Goal: Find specific page/section: Find specific page/section

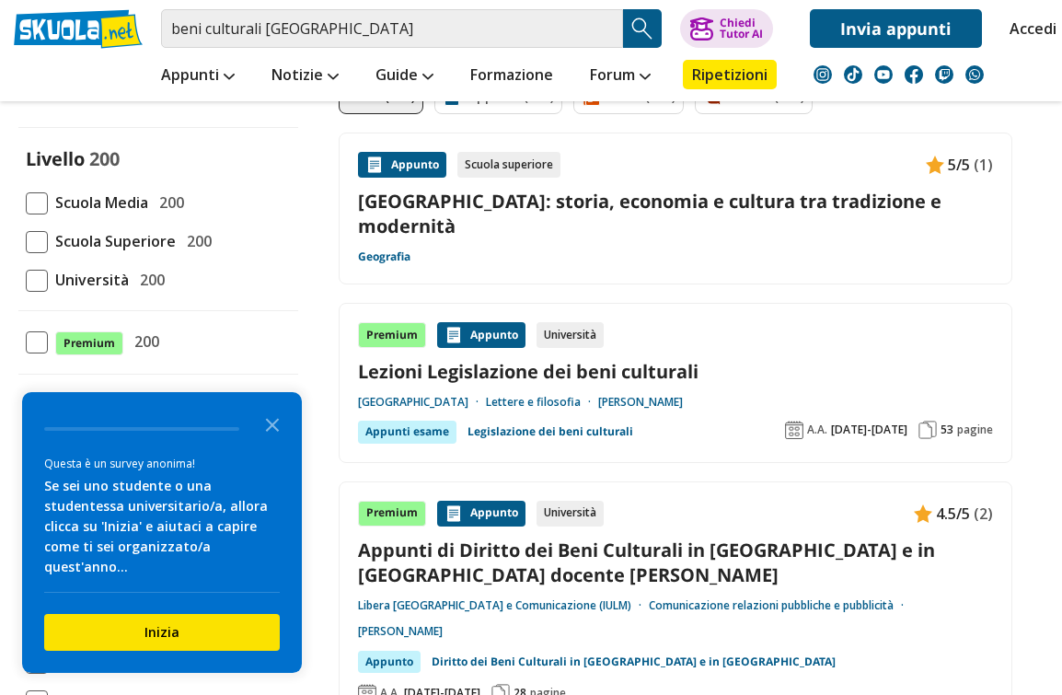
scroll to position [167, 0]
click at [275, 442] on icon "Close the survey" at bounding box center [272, 423] width 37 height 37
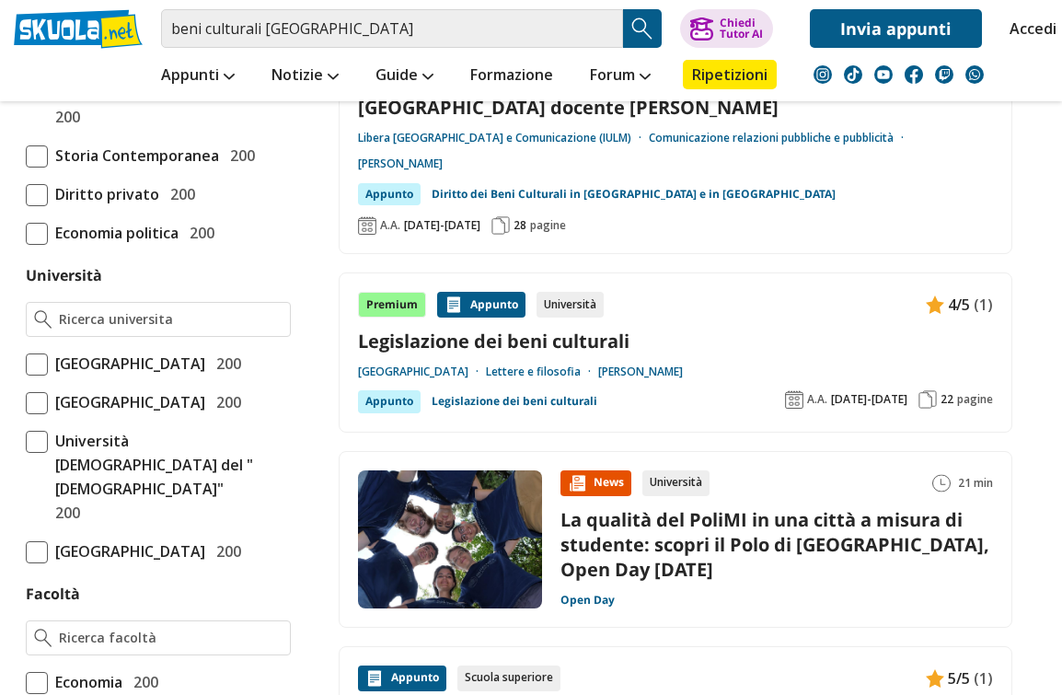
scroll to position [639, 0]
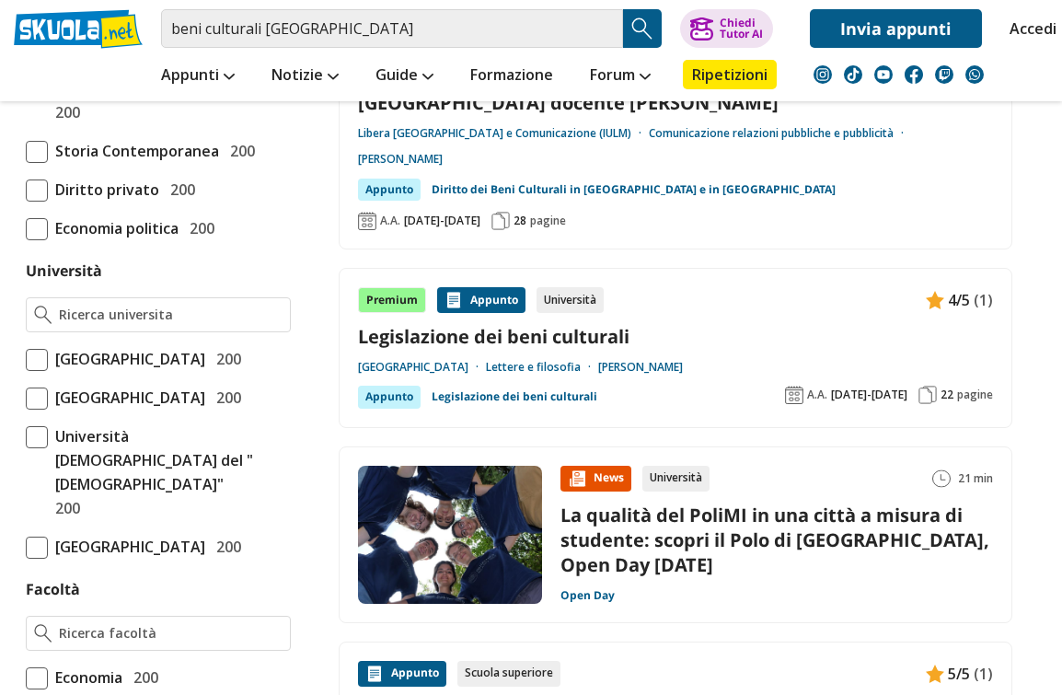
click at [156, 297] on div at bounding box center [158, 314] width 265 height 35
click at [114, 309] on input "Università" at bounding box center [171, 315] width 224 height 18
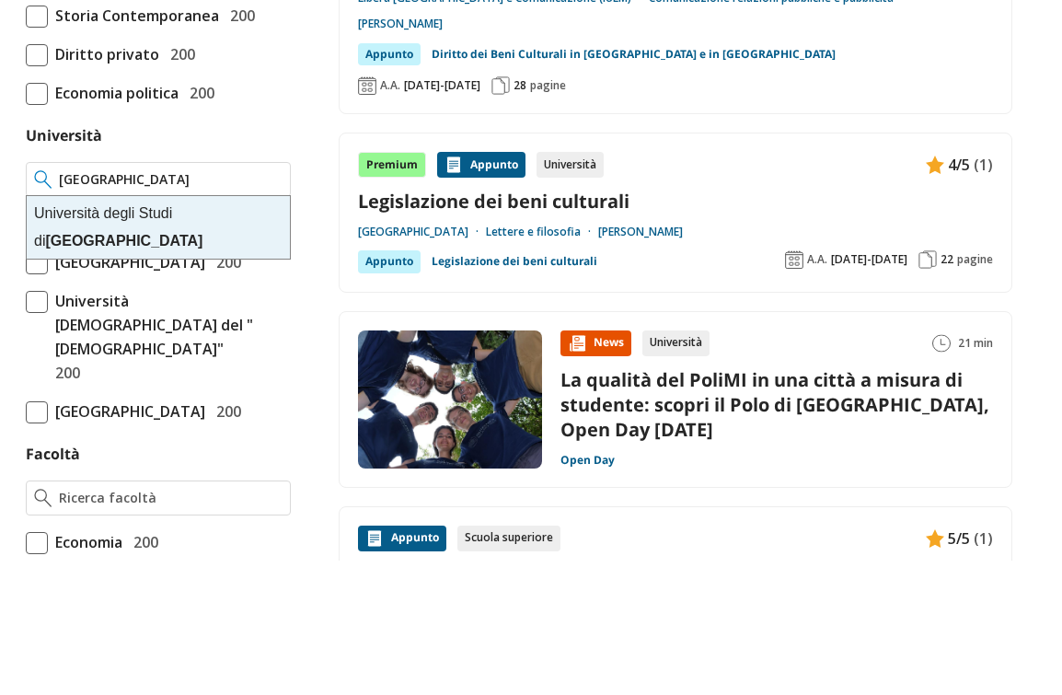
click at [153, 331] on div "Università degli Studi di Pavia" at bounding box center [158, 362] width 263 height 63
type input "Università degli Studi di Pavia"
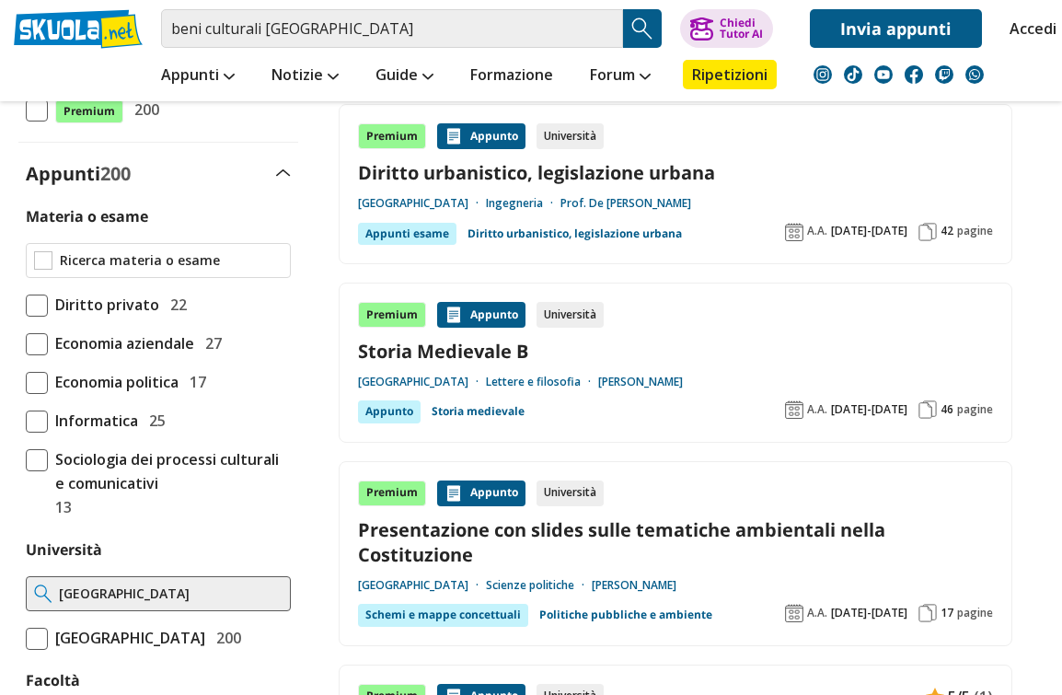
click at [179, 257] on input "Materia o esame" at bounding box center [171, 260] width 223 height 18
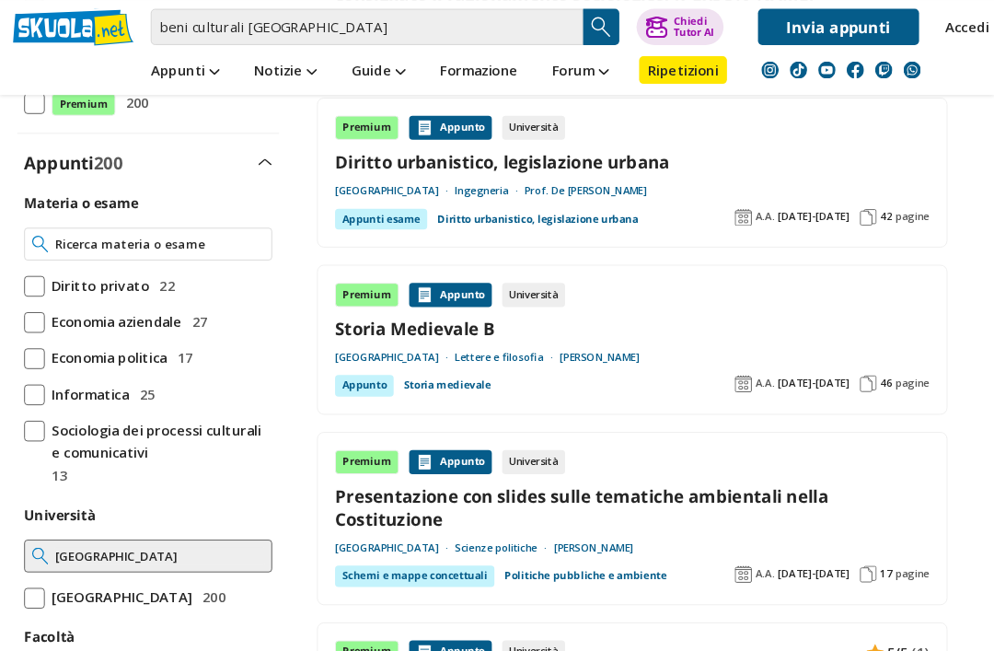
scroll to position [398, 0]
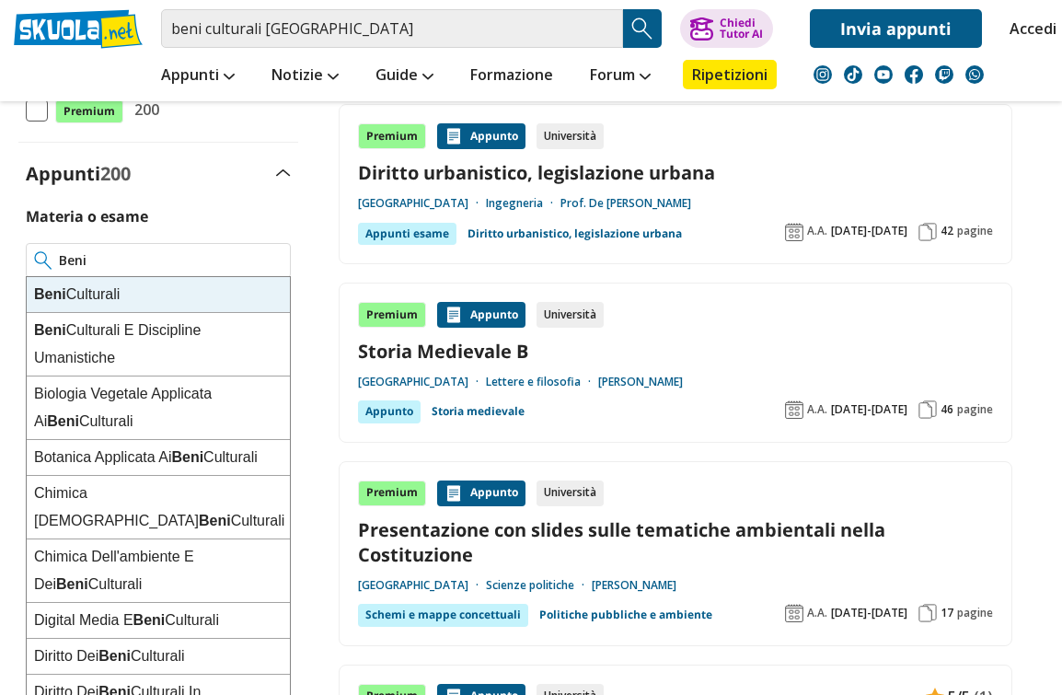
click at [156, 279] on div "Beni Culturali" at bounding box center [158, 295] width 263 height 36
type input "Beni Culturali"
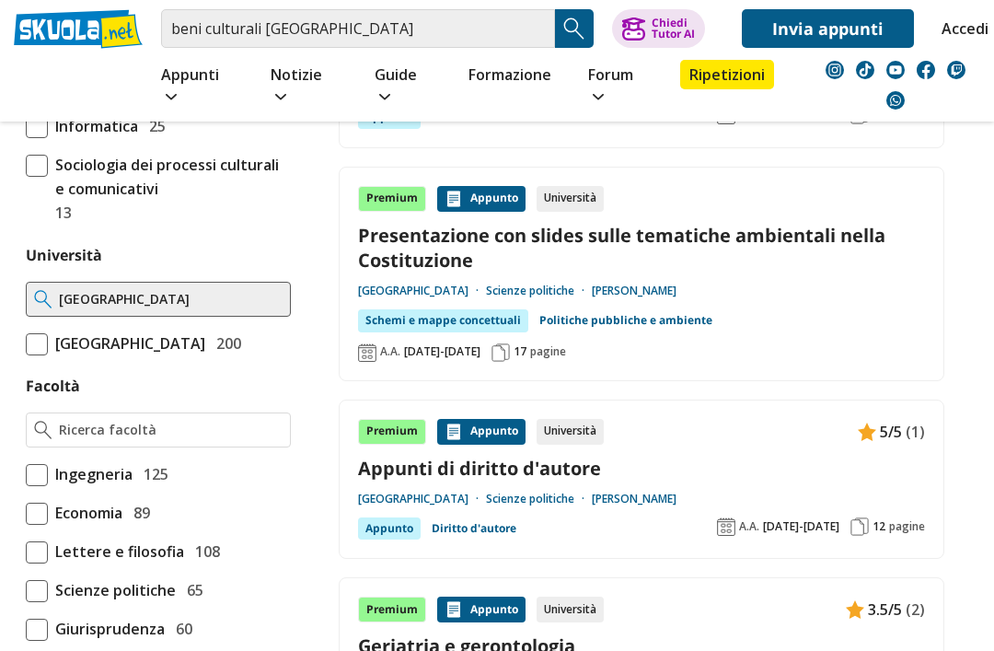
scroll to position [711, 0]
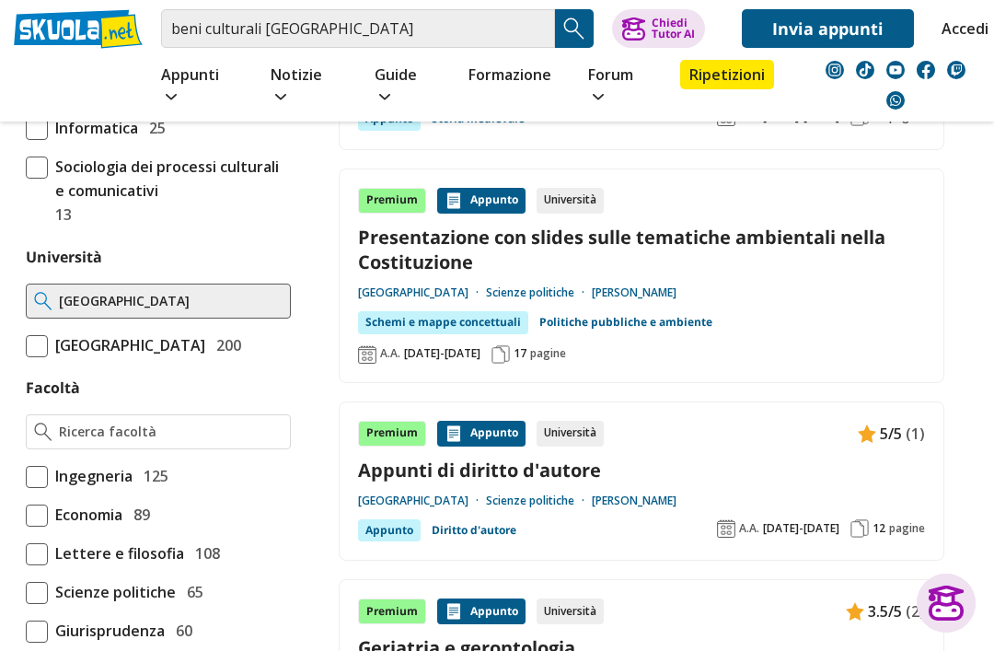
click at [108, 422] on div at bounding box center [158, 431] width 265 height 35
click at [99, 440] on input "Facoltà" at bounding box center [171, 431] width 224 height 18
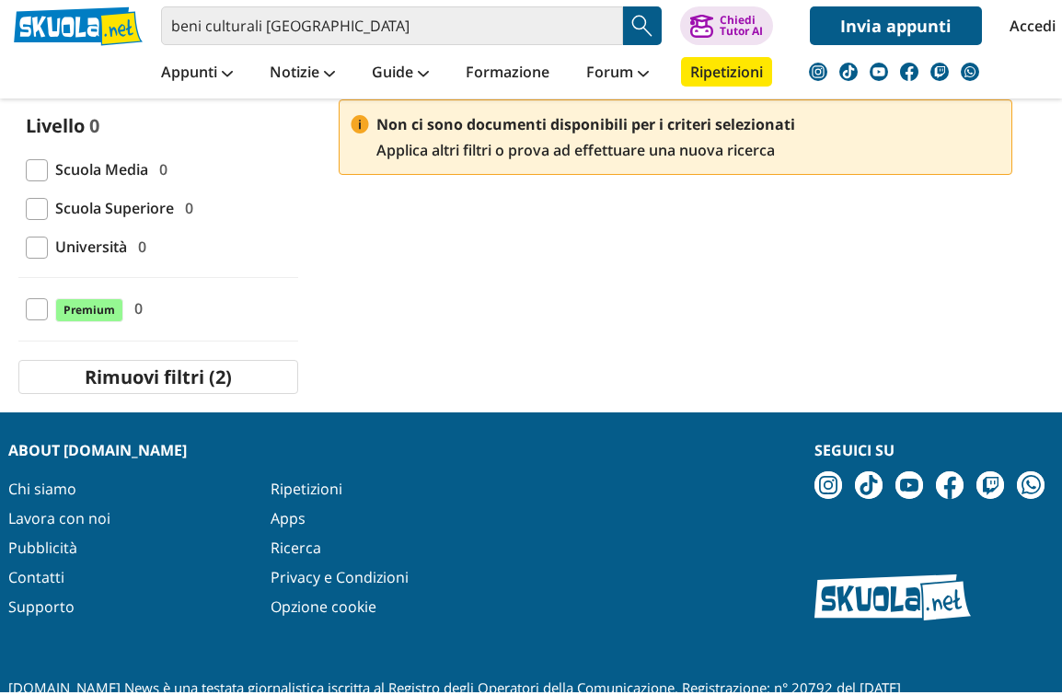
scroll to position [197, 0]
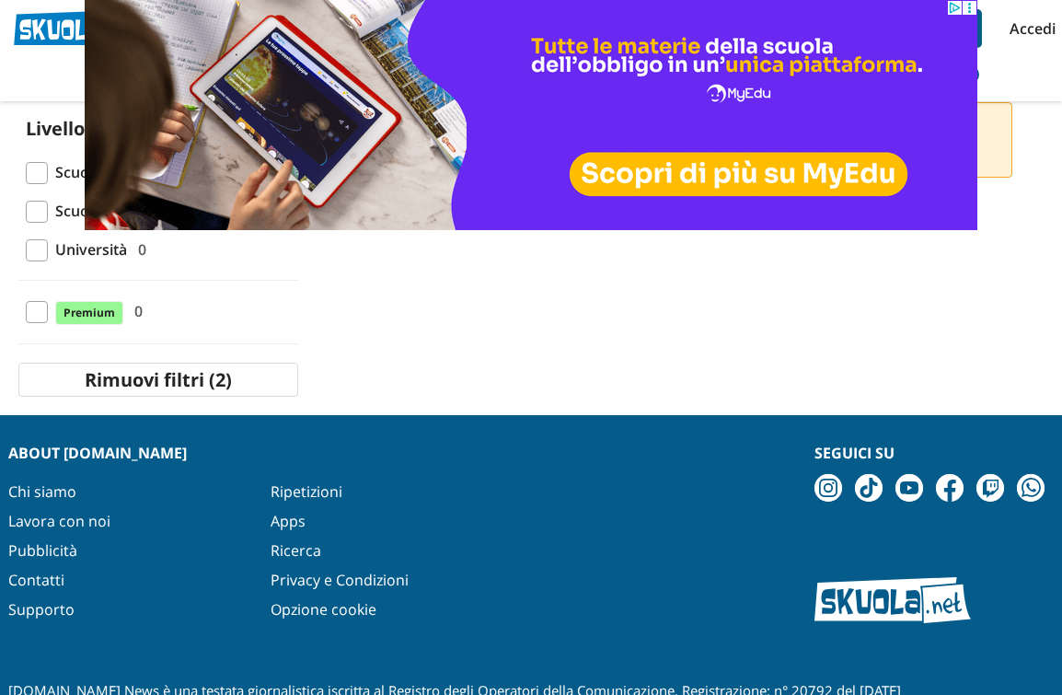
click at [144, 384] on button "Rimuovi filtri (2)" at bounding box center [158, 380] width 280 height 34
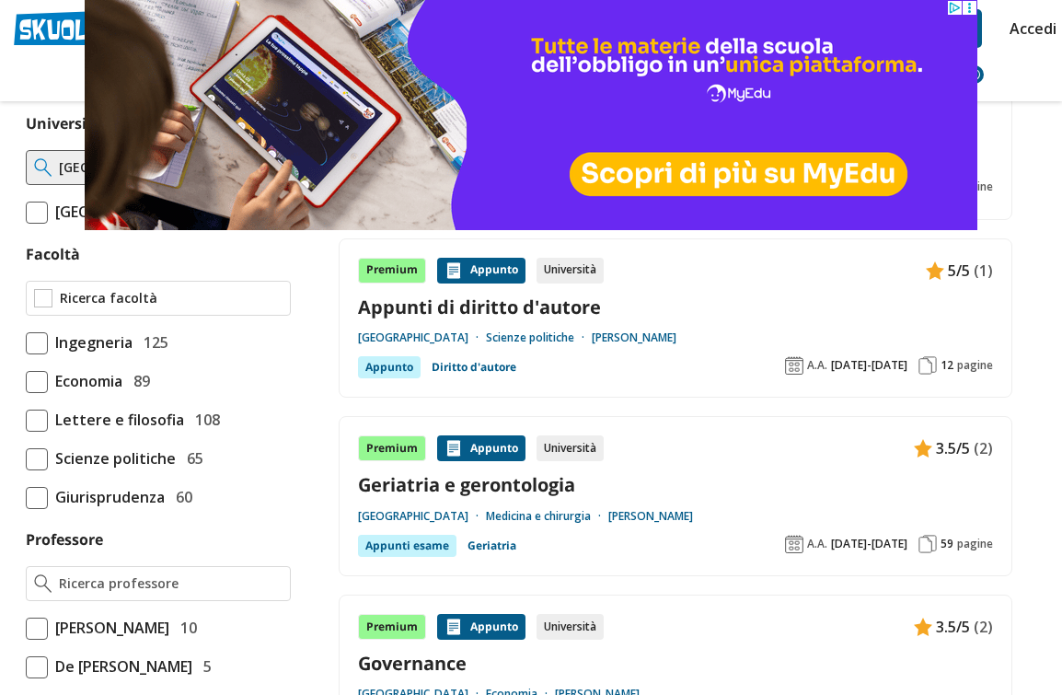
click at [78, 307] on input "Facoltà" at bounding box center [171, 298] width 223 height 18
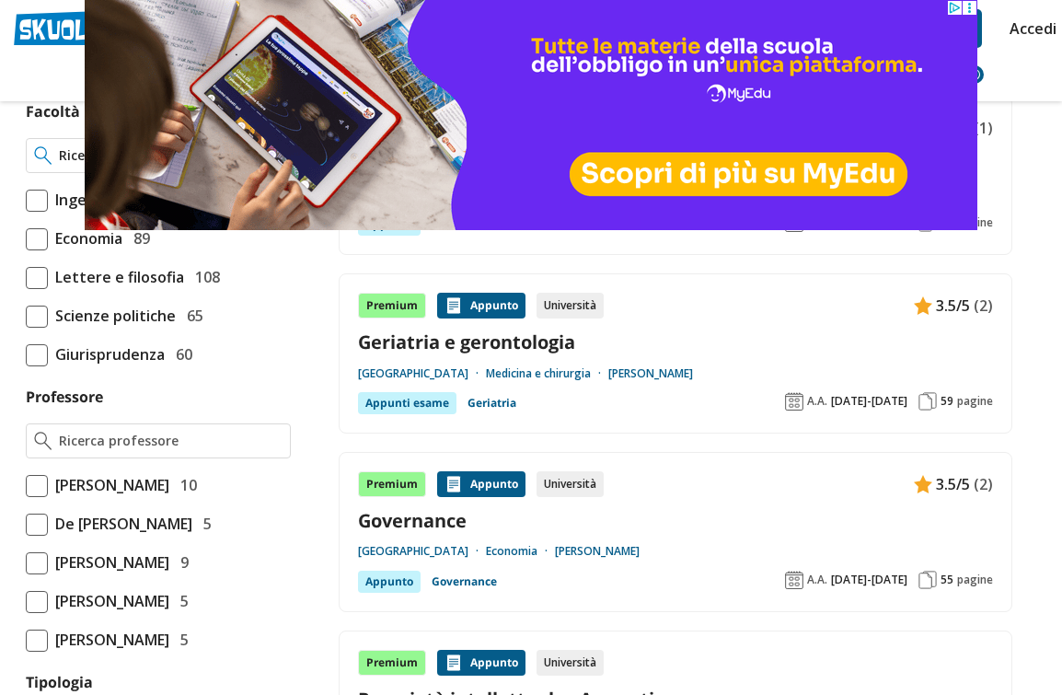
scroll to position [825, 0]
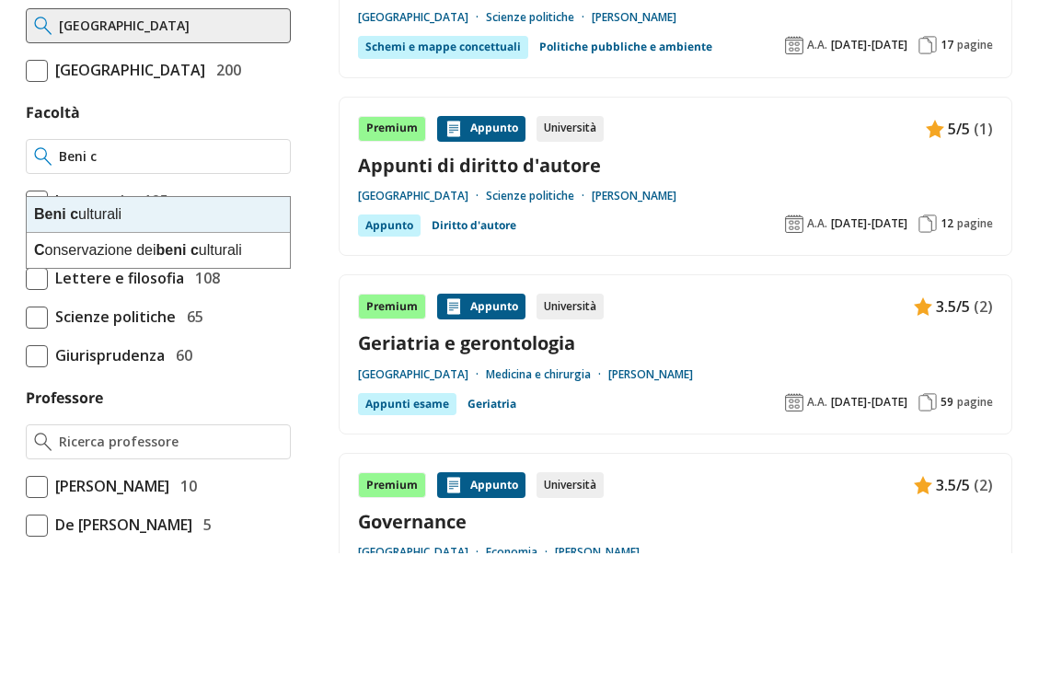
click at [83, 339] on div "Beni c ulturali" at bounding box center [158, 357] width 263 height 36
type input "Beni culturali"
